Goal: Transaction & Acquisition: Purchase product/service

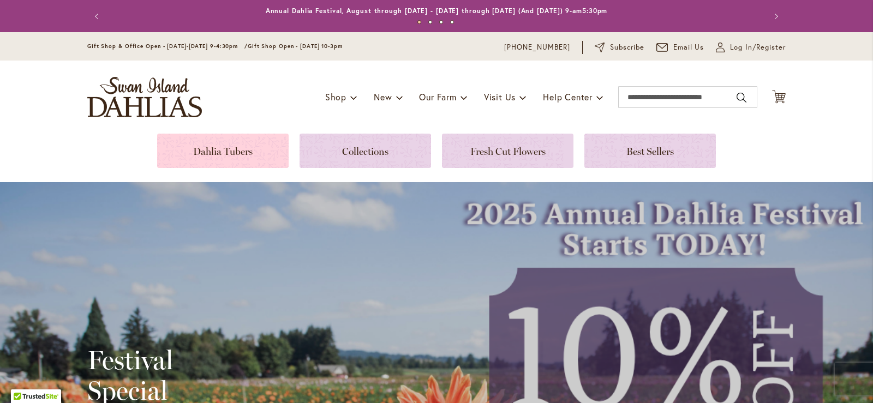
click at [226, 152] on link at bounding box center [222, 151] width 131 height 34
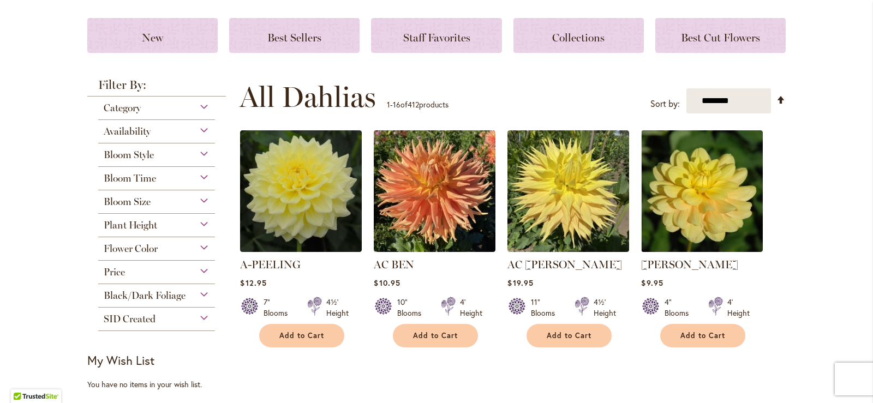
scroll to position [109, 0]
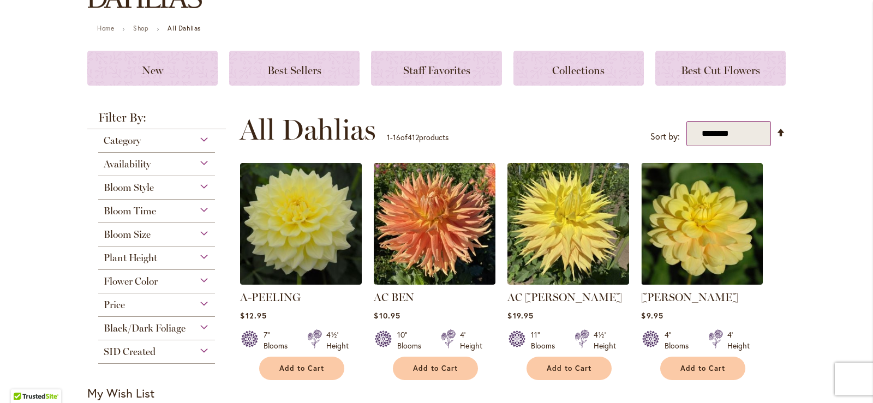
click at [742, 134] on select "**********" at bounding box center [728, 134] width 85 height 26
click at [200, 279] on div "Flower Color" at bounding box center [156, 278] width 117 height 17
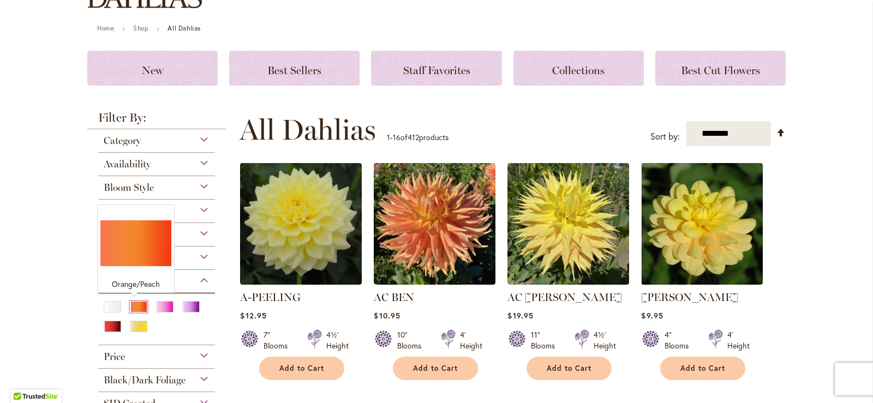
click at [134, 309] on div "Orange/Peach" at bounding box center [138, 306] width 17 height 11
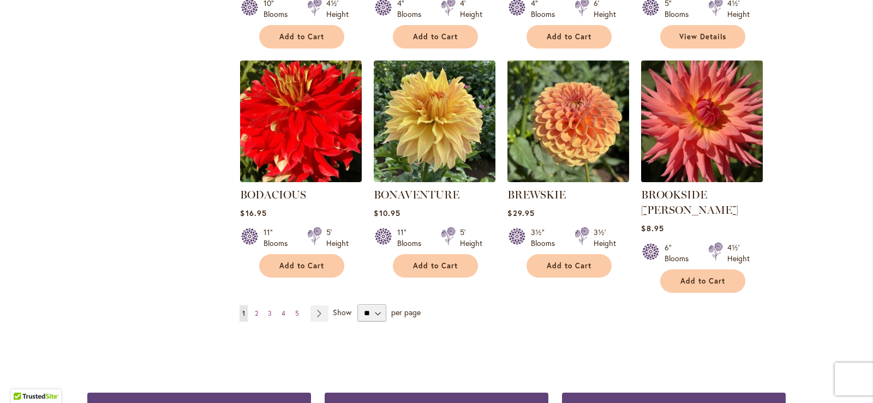
scroll to position [818, 0]
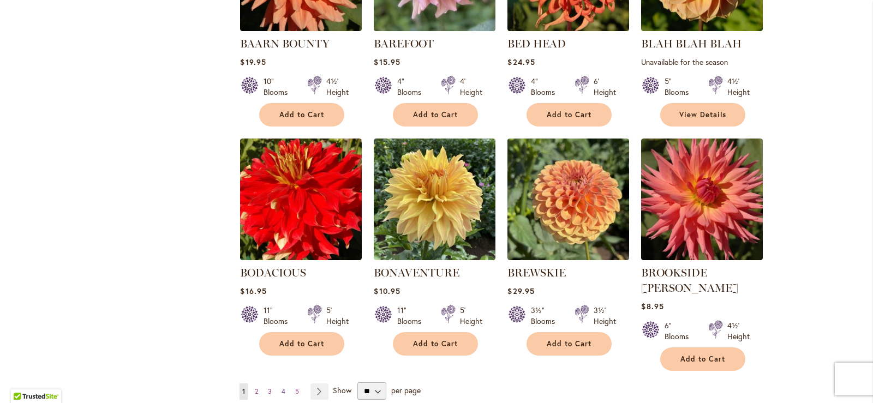
click at [281, 387] on span "4" at bounding box center [283, 391] width 4 height 8
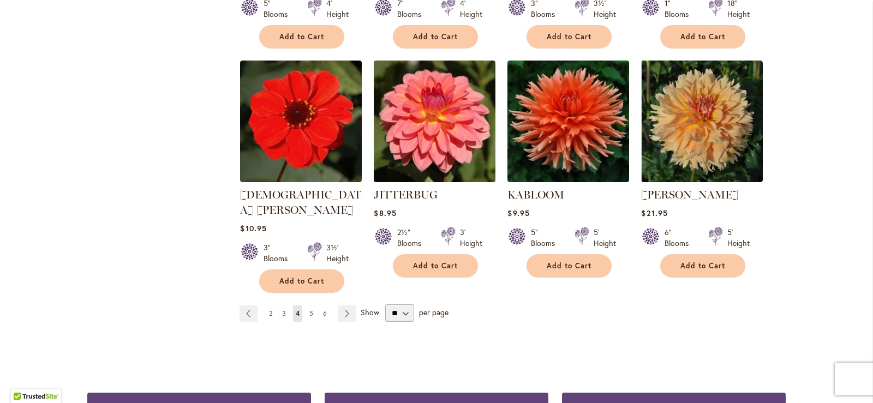
scroll to position [917, 0]
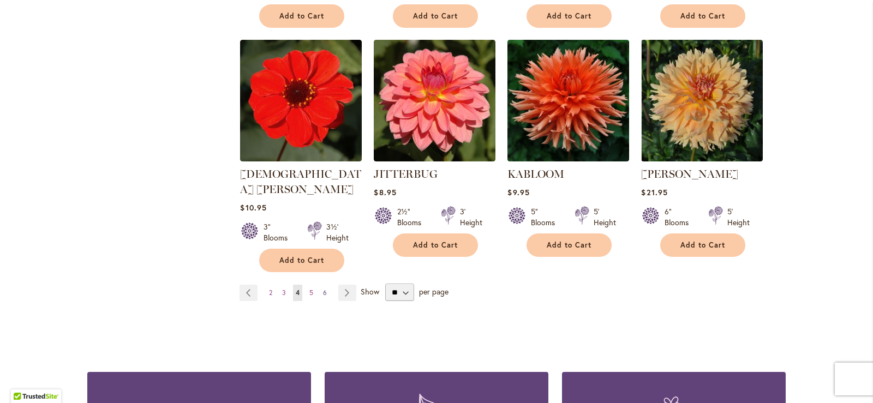
click at [323, 289] on span "6" at bounding box center [325, 293] width 4 height 8
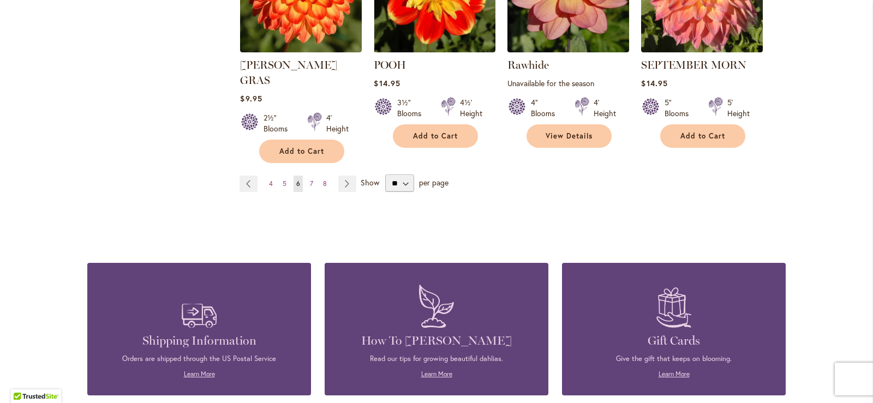
scroll to position [1080, 0]
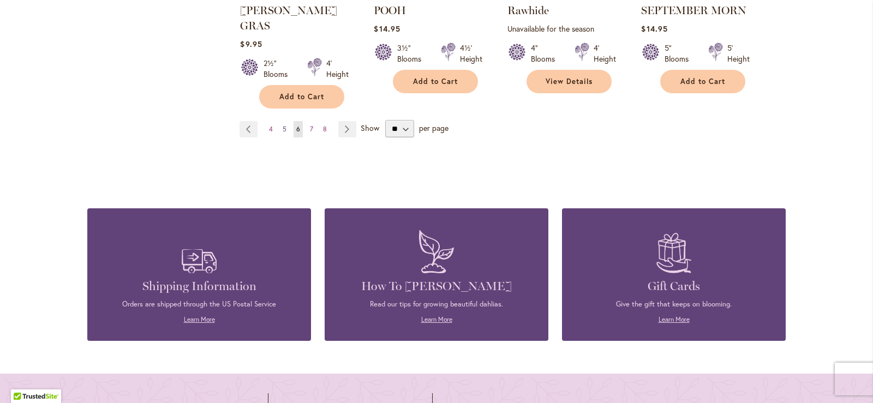
click at [283, 121] on link "Page 5" at bounding box center [284, 129] width 9 height 16
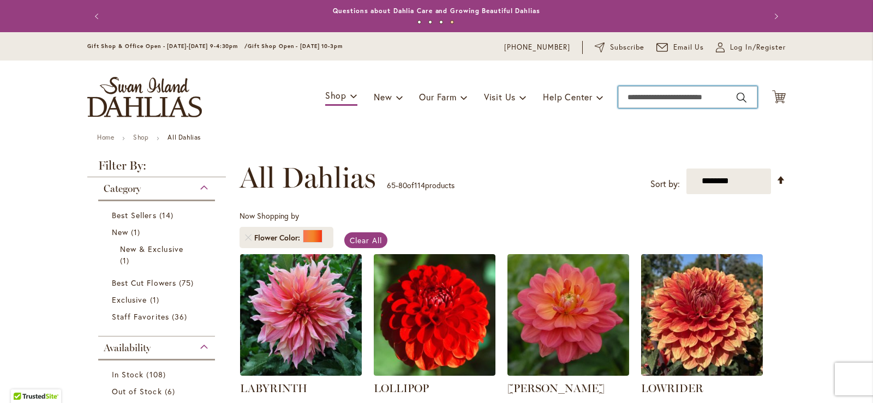
click at [651, 102] on input "Search" at bounding box center [687, 97] width 139 height 22
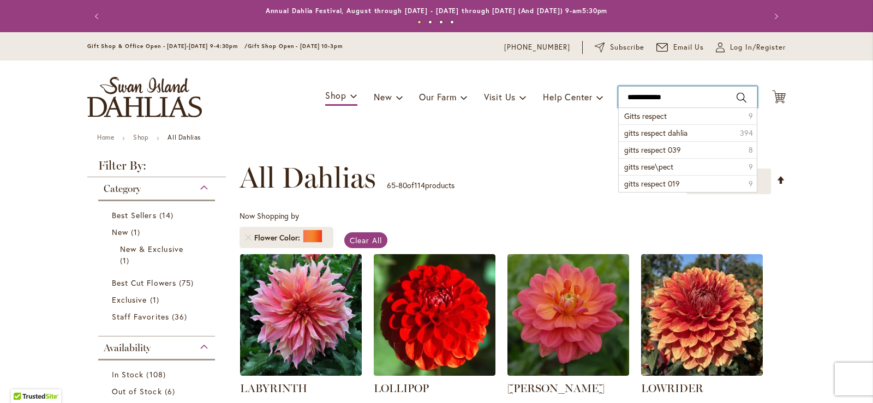
type input "**********"
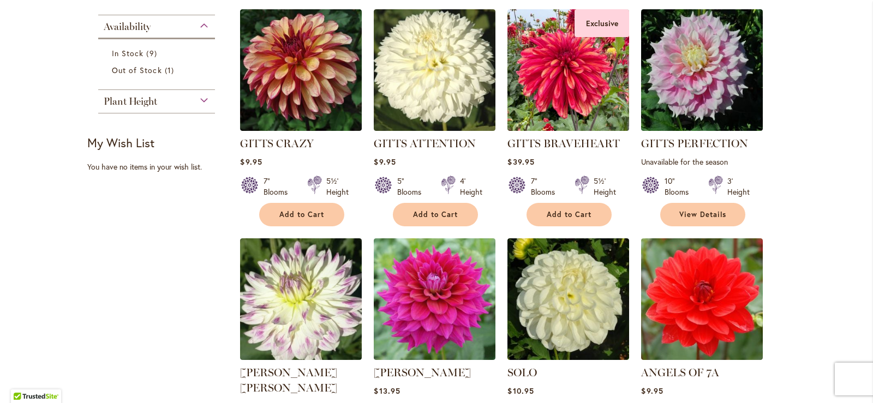
scroll to position [457, 0]
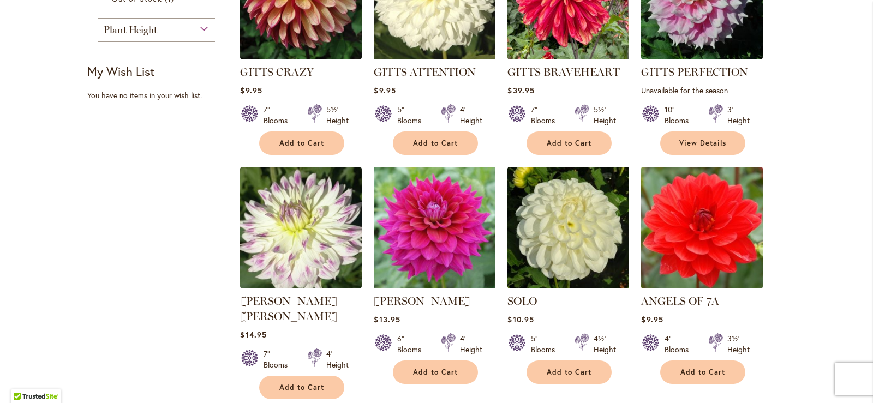
click at [675, 236] on img at bounding box center [702, 228] width 128 height 128
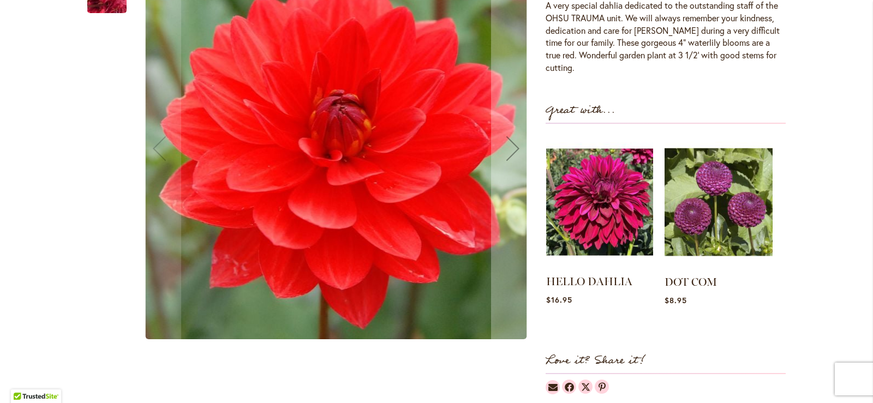
scroll to position [358, 0]
